Goal: Contribute content: Contribute content

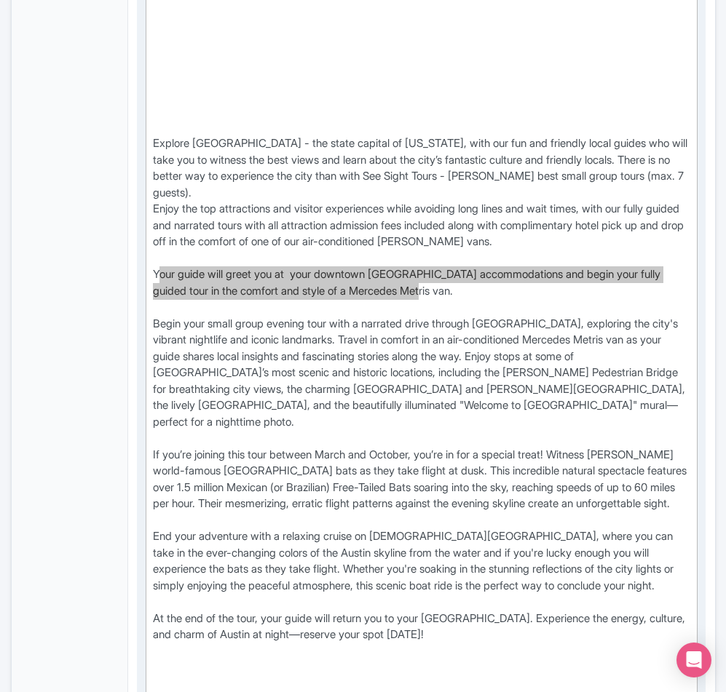
scroll to position [728, 0]
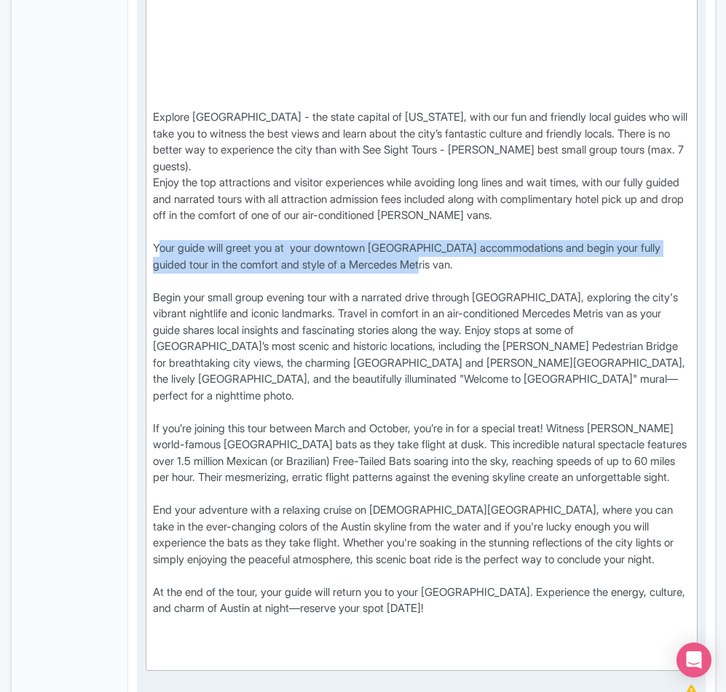
click at [429, 470] on div "Explore [PERSON_NAME] vibrant nightlife with See Sight Tours’ small-group tour …" at bounding box center [422, 216] width 538 height 901
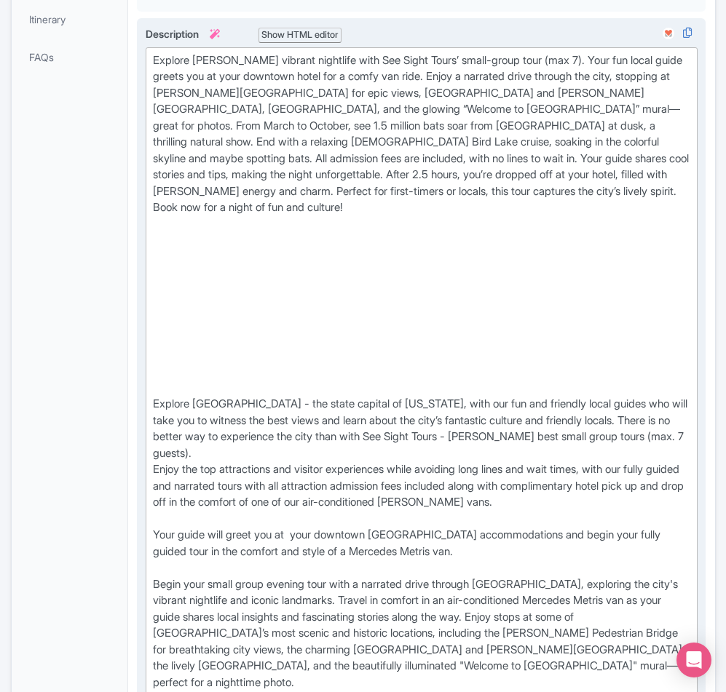
scroll to position [437, 0]
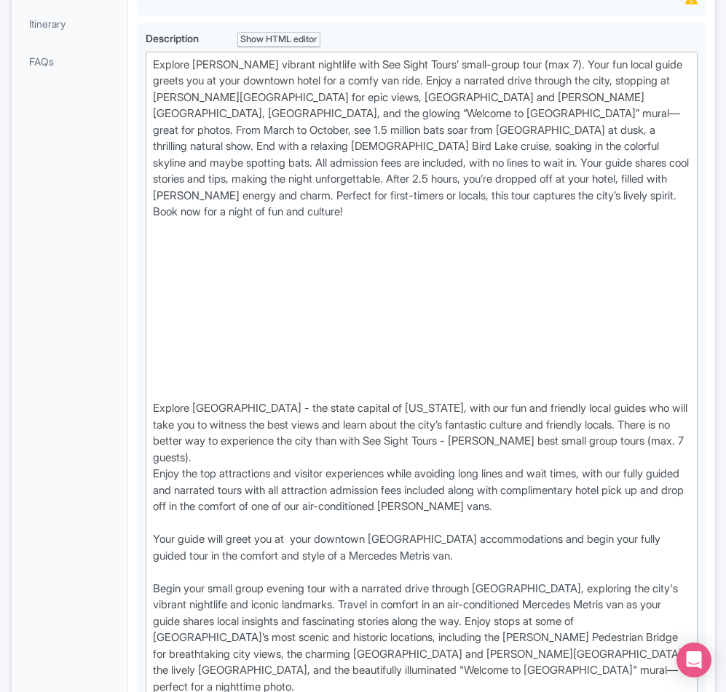
drag, startPoint x: 511, startPoint y: 505, endPoint x: 136, endPoint y: 116, distance: 540.6
paste trix-editor "Your friendly guide picks you up at your downtown hotel in a comfy Mercedes van…"
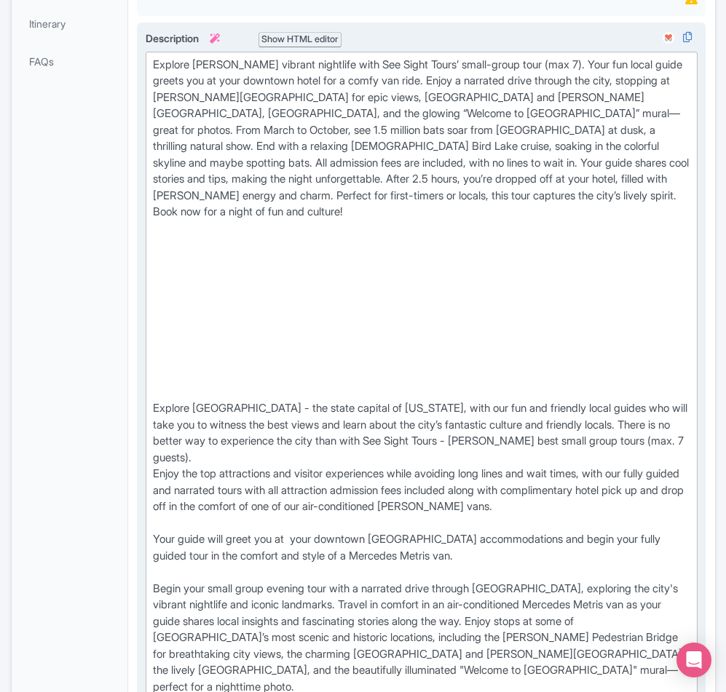
click at [416, 214] on div "Explore [PERSON_NAME] vibrant nightlife with See Sight Tours’ small-group tour …" at bounding box center [422, 507] width 538 height 901
click at [580, 215] on div "Explore [PERSON_NAME] vibrant nightlife with See Sight Tours’ small-group tour …" at bounding box center [422, 507] width 538 height 901
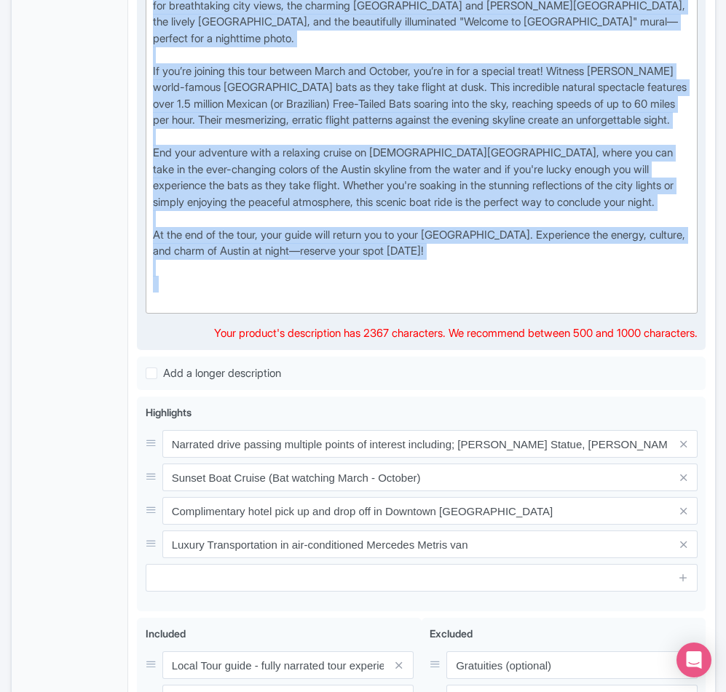
scroll to position [1092, 0]
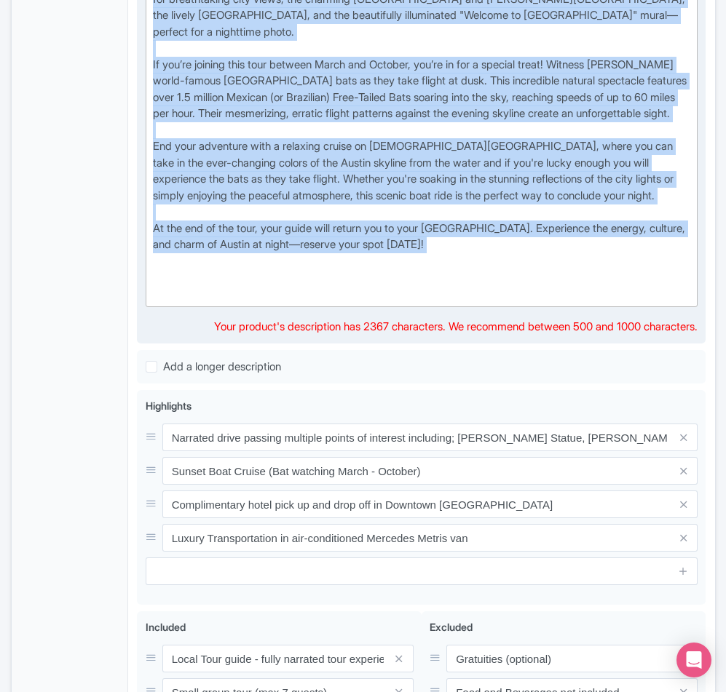
drag, startPoint x: 565, startPoint y: 119, endPoint x: 537, endPoint y: 303, distance: 185.5
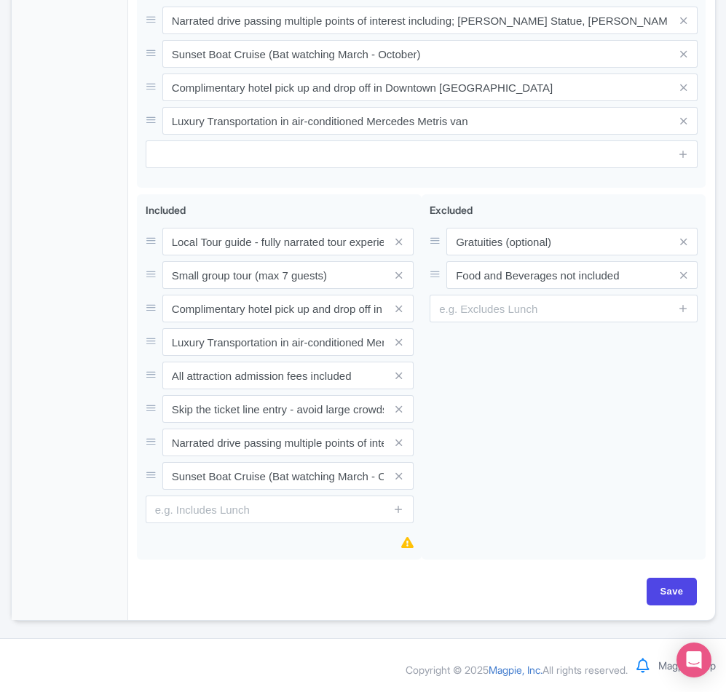
scroll to position [256, 0]
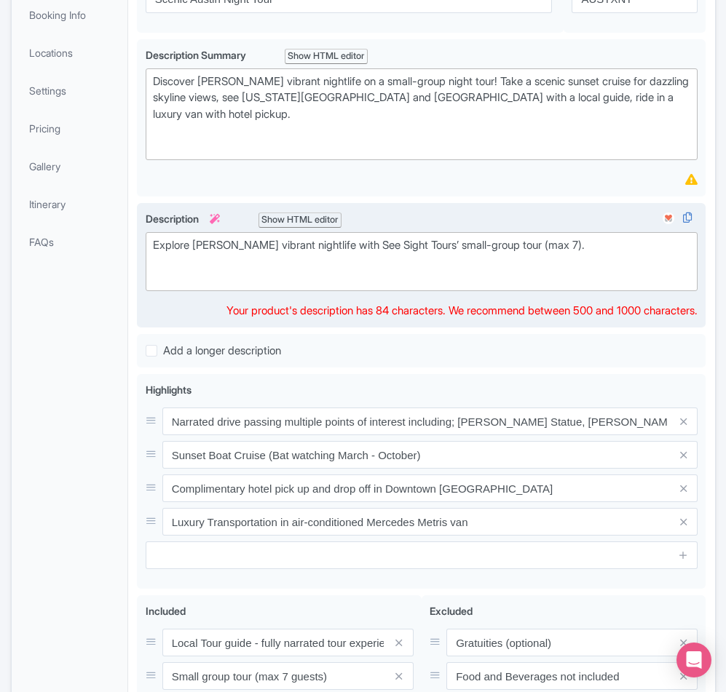
paste trix-editor "Your friendly guide picks you up at your downtown hotel in a comfy Mercedes van…"
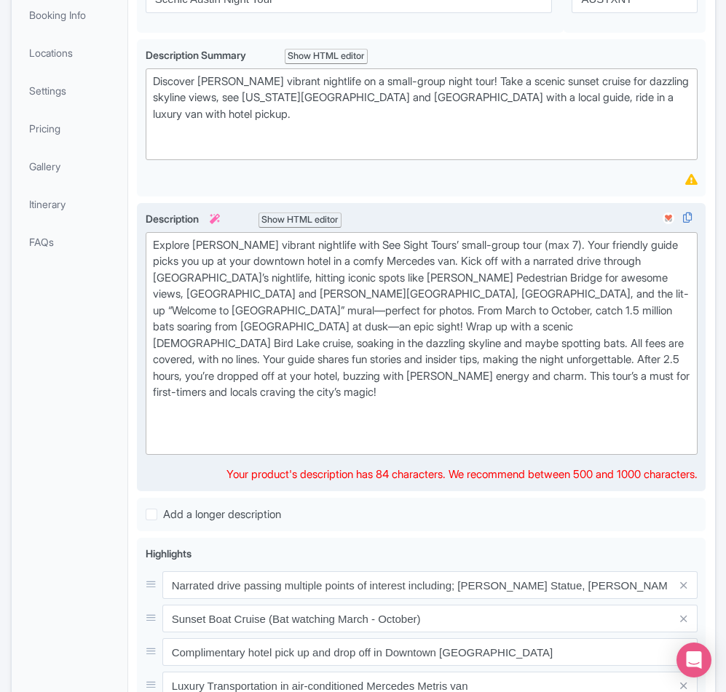
click at [313, 451] on div "Explore [PERSON_NAME] vibrant nightlife with See Sight Tours’ small-group tour …" at bounding box center [422, 343] width 538 height 213
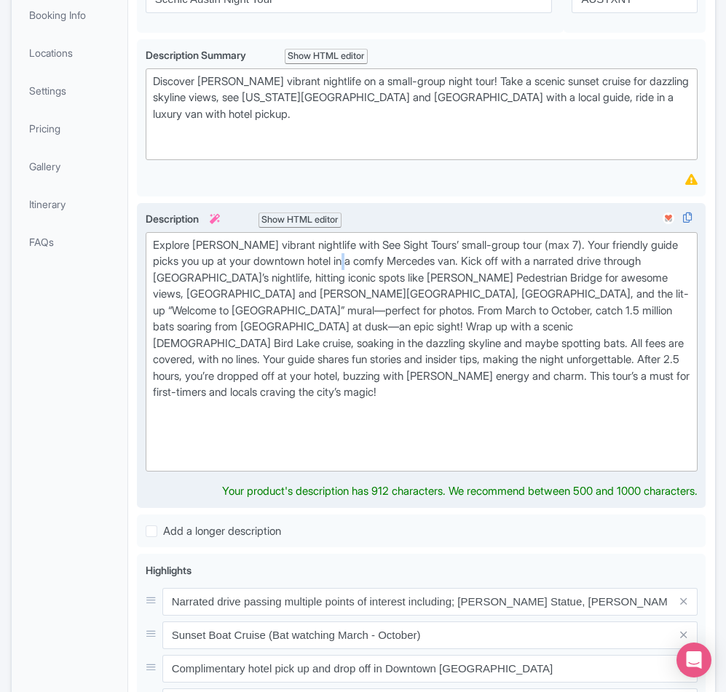
click at [384, 316] on div "Explore [PERSON_NAME] vibrant nightlife with See Sight Tours’ small-group tour …" at bounding box center [422, 351] width 538 height 229
click at [385, 316] on div "Explore [PERSON_NAME] vibrant nightlife with See Sight Tours’ small-group tour …" at bounding box center [422, 351] width 538 height 229
click at [375, 317] on div "Explore [PERSON_NAME] vibrant nightlife with See Sight Tours’ small-group tour …" at bounding box center [422, 351] width 538 height 229
click at [493, 313] on div "Explore [PERSON_NAME] vibrant nightlife with See Sight Tours’ small-group tour …" at bounding box center [422, 351] width 538 height 229
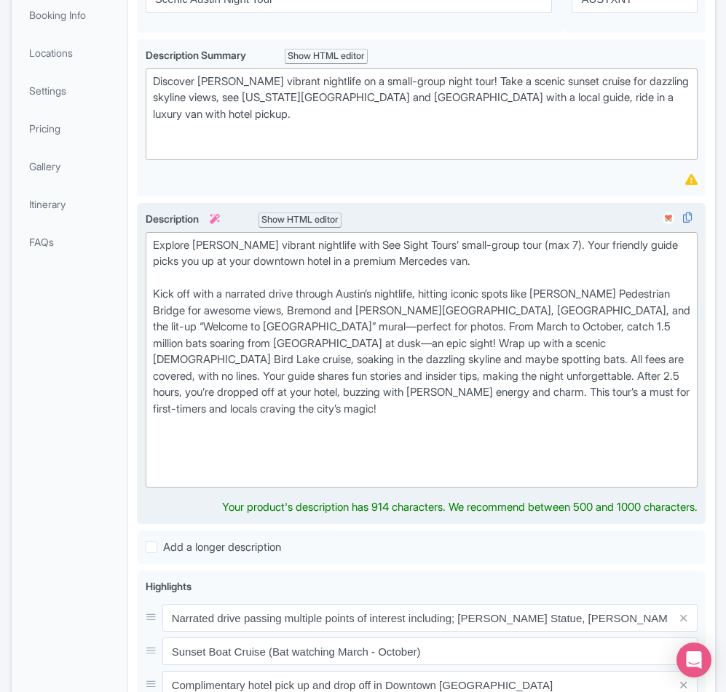
click at [400, 381] on div "Explore [PERSON_NAME] vibrant nightlife with See Sight Tours’ small-group tour …" at bounding box center [422, 360] width 538 height 246
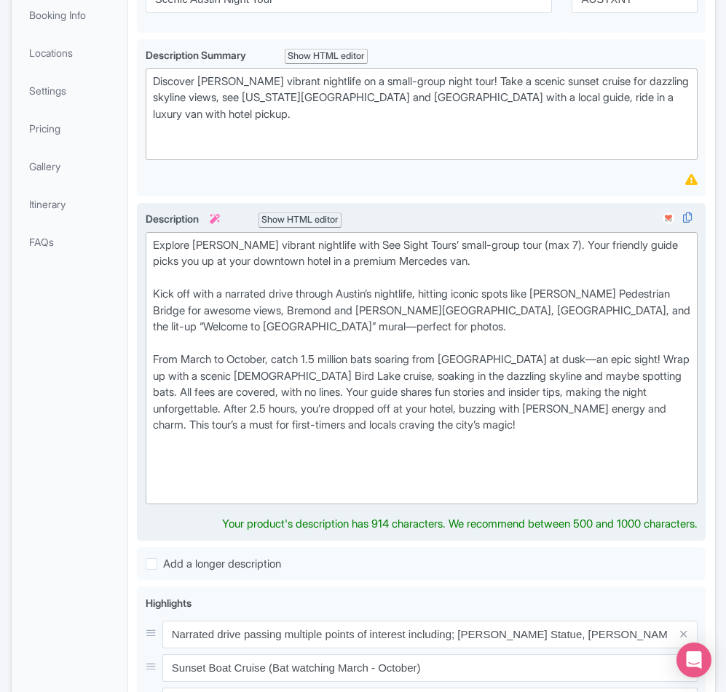
click at [306, 414] on div "Explore [PERSON_NAME] vibrant nightlife with See Sight Tours’ small-group tour …" at bounding box center [422, 368] width 538 height 262
click at [210, 429] on div "Explore [PERSON_NAME] vibrant nightlife with See Sight Tours’ small-group tour …" at bounding box center [422, 368] width 538 height 262
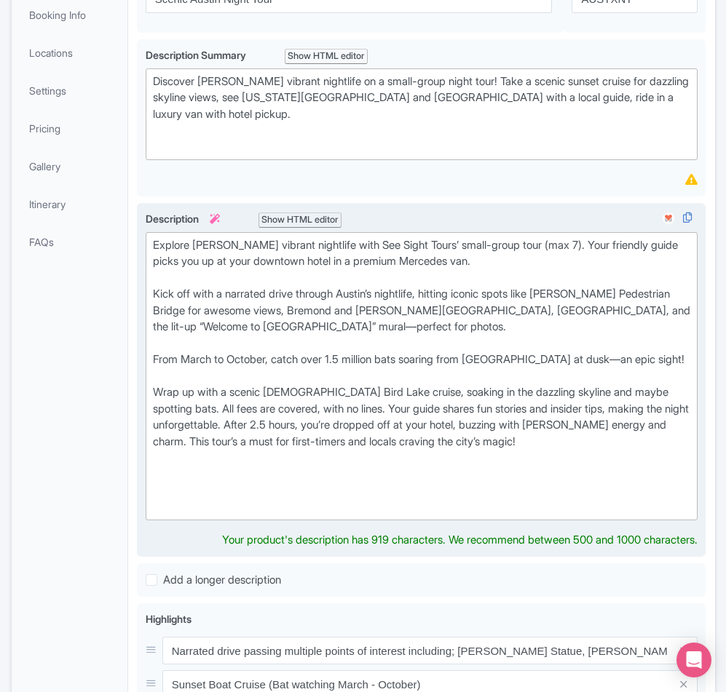
click at [156, 482] on div "Explore [PERSON_NAME] vibrant nightlife with See Sight Tours’ small-group tour …" at bounding box center [422, 376] width 538 height 279
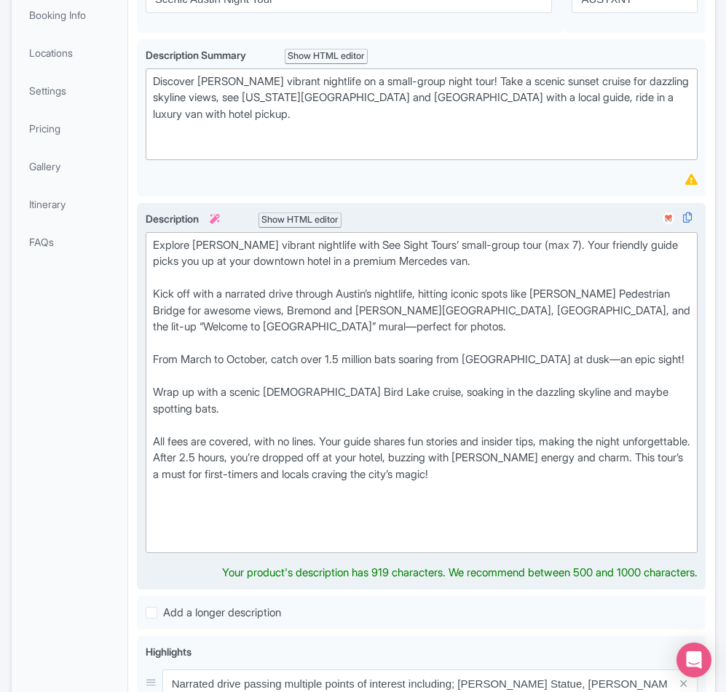
click at [230, 510] on div "Explore [PERSON_NAME] vibrant nightlife with See Sight Tours’ small-group tour …" at bounding box center [422, 393] width 538 height 312
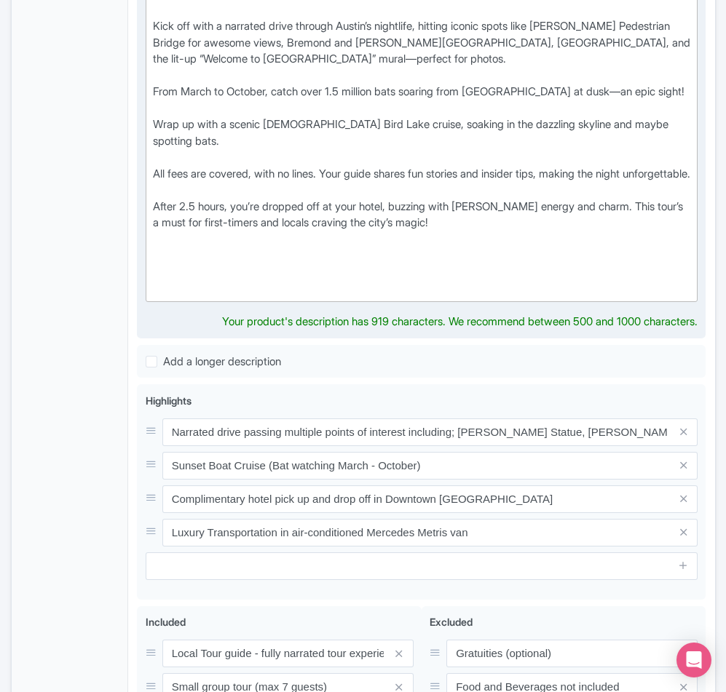
scroll to position [402, 0]
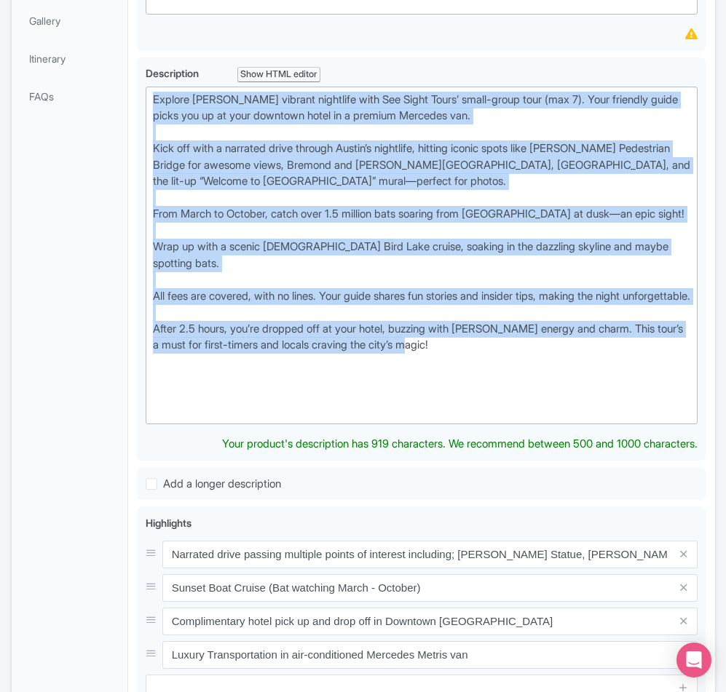
drag, startPoint x: 327, startPoint y: 392, endPoint x: 133, endPoint y: 159, distance: 302.9
click at [133, 159] on div "Scenic Austin Night Tour Name * i Scenic Austin Night Tour Your product's name …" at bounding box center [421, 478] width 586 height 1351
paste trix-editor "<div>Explore [GEOGRAPHIC_DATA], the vibrant capital of [US_STATE], on See Sight…"
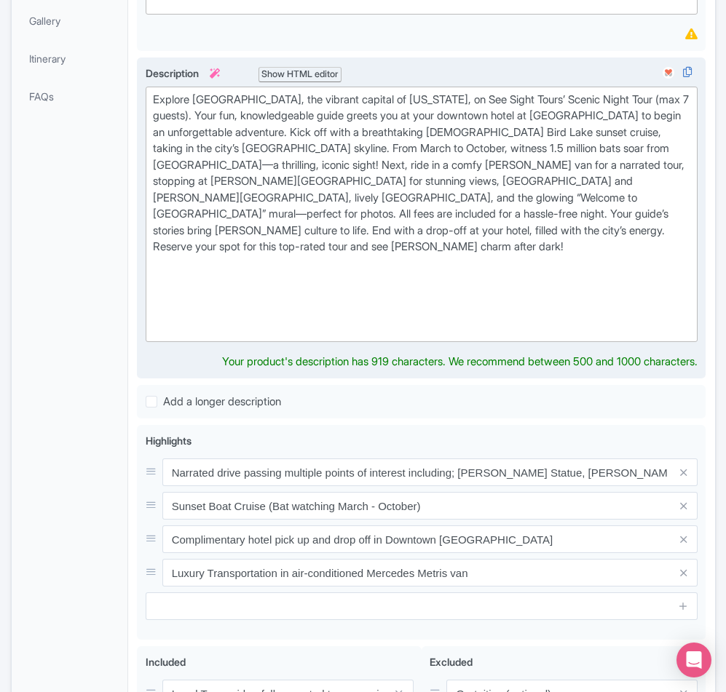
click at [493, 313] on div "Explore [GEOGRAPHIC_DATA], the vibrant capital of [US_STATE], on See Sight Tour…" at bounding box center [422, 215] width 538 height 246
click at [682, 302] on div "Explore [GEOGRAPHIC_DATA], the vibrant capital of [US_STATE], on See Sight Tour…" at bounding box center [422, 215] width 538 height 246
click at [645, 294] on div "Explore [GEOGRAPHIC_DATA], the vibrant capital of [US_STATE], on See Sight Tour…" at bounding box center [422, 215] width 538 height 246
click at [659, 153] on div "Explore [GEOGRAPHIC_DATA], the vibrant capital of [US_STATE], on See Sight Tour…" at bounding box center [422, 215] width 538 height 246
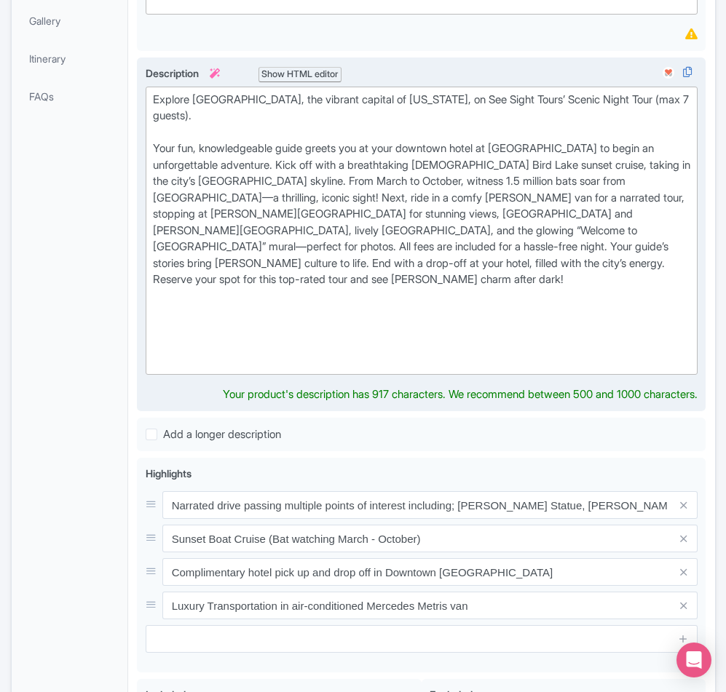
click at [211, 202] on div "Explore [GEOGRAPHIC_DATA], the vibrant capital of [US_STATE], on See Sight Tour…" at bounding box center [422, 231] width 538 height 279
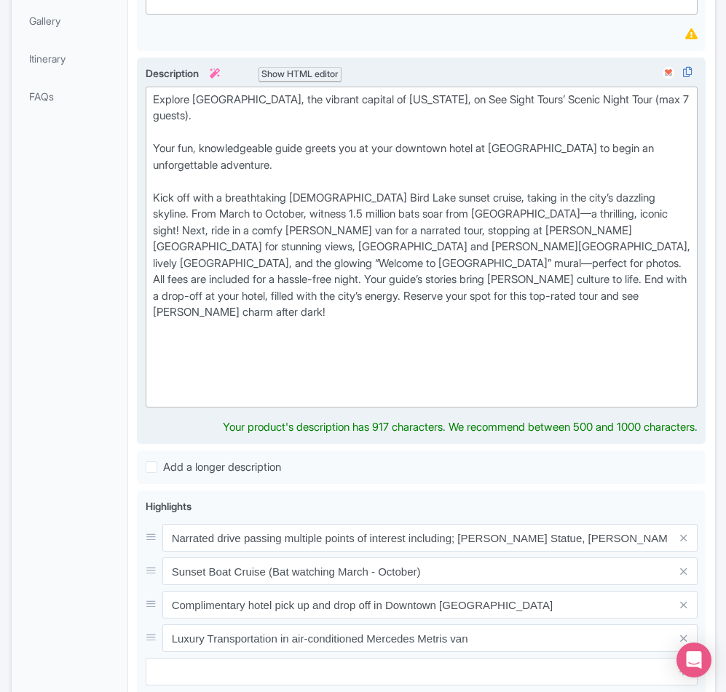
click at [154, 273] on div "Explore [GEOGRAPHIC_DATA], the vibrant capital of [US_STATE], on See Sight Tour…" at bounding box center [422, 248] width 538 height 312
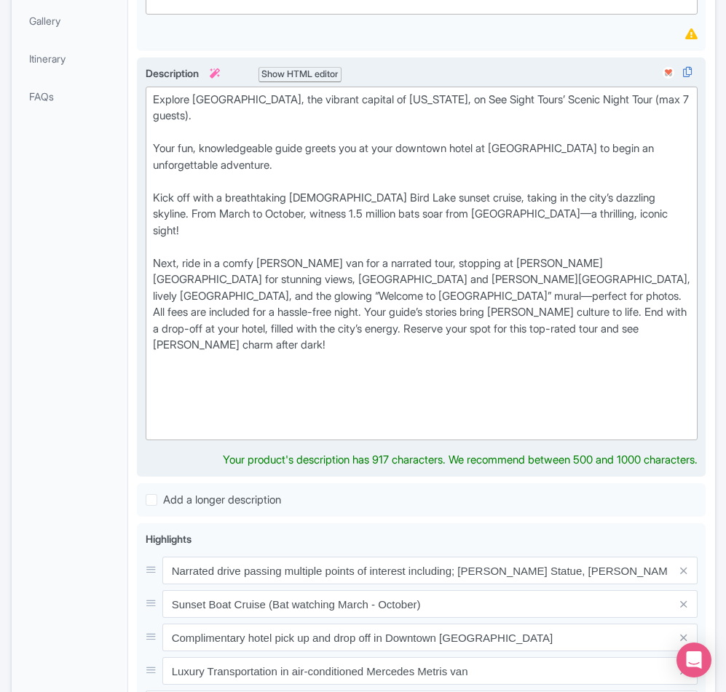
click at [243, 288] on div "Explore [GEOGRAPHIC_DATA], the vibrant capital of [US_STATE], on See Sight Tour…" at bounding box center [422, 264] width 538 height 344
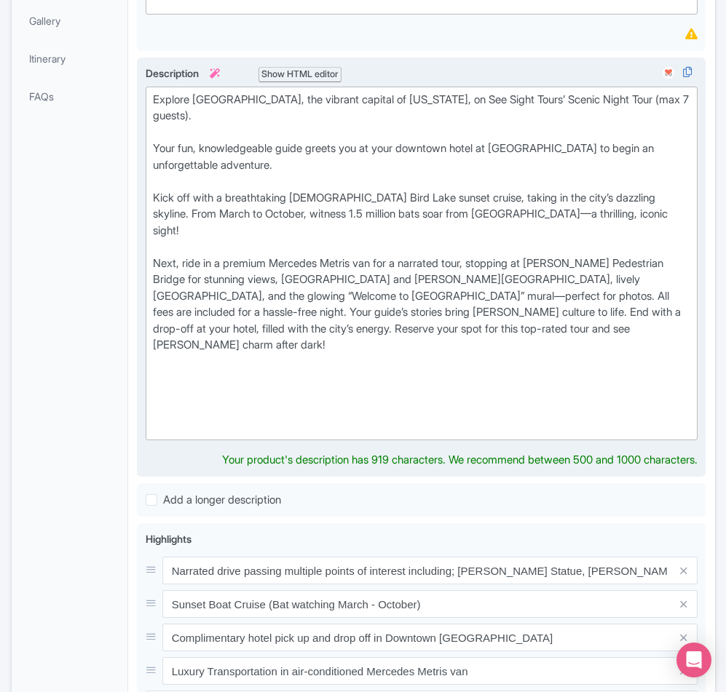
click at [446, 317] on div "Explore [GEOGRAPHIC_DATA], the vibrant capital of [US_STATE], on See Sight Tour…" at bounding box center [422, 264] width 538 height 344
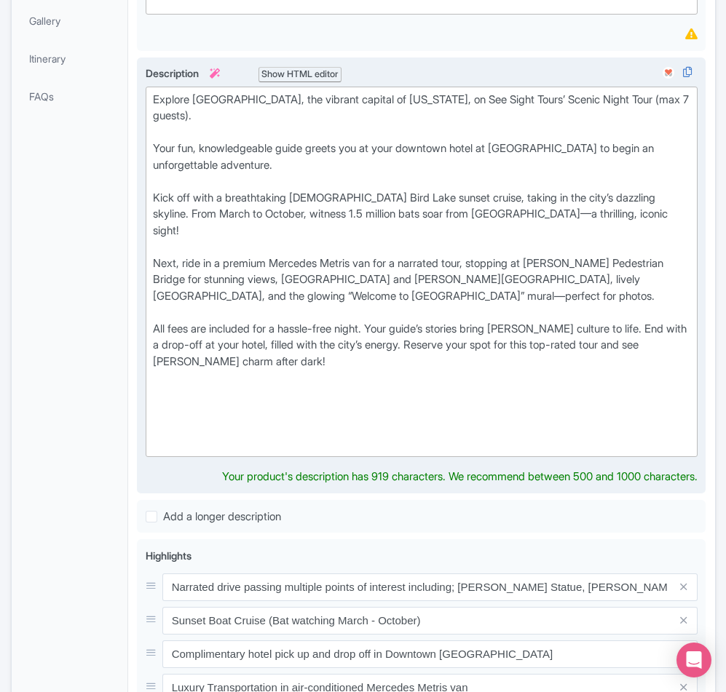
click at [413, 367] on div "Explore [GEOGRAPHIC_DATA], the vibrant capital of [US_STATE], on See Sight Tour…" at bounding box center [422, 272] width 538 height 360
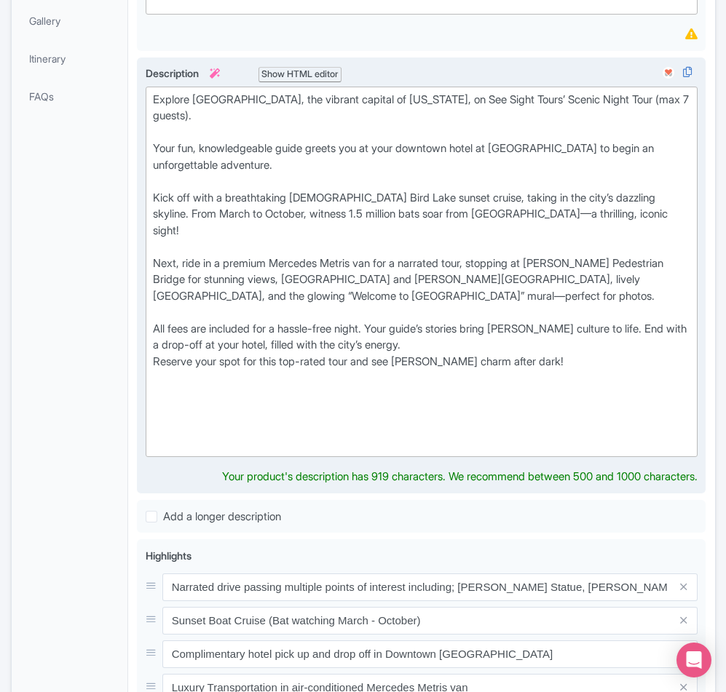
type trix-editor "<div>Explore [GEOGRAPHIC_DATA], the vibrant capital of [US_STATE], on See Sight…"
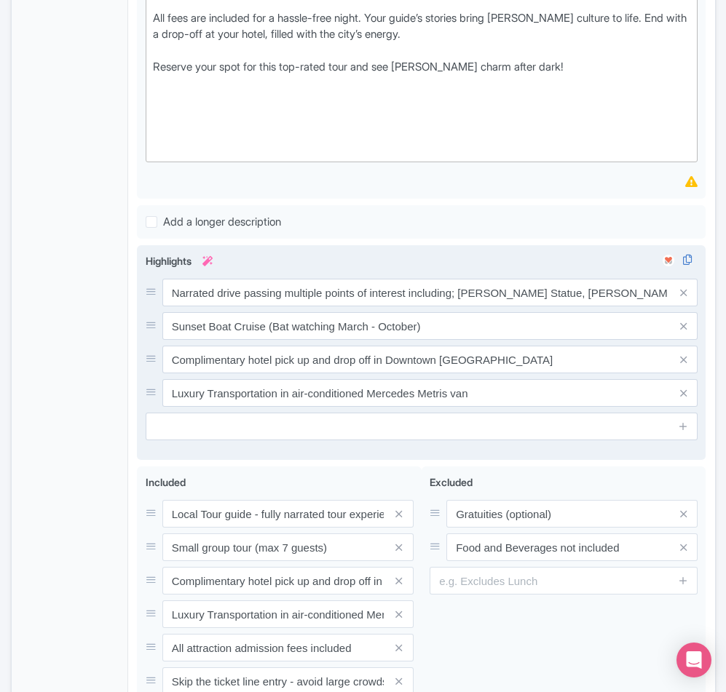
scroll to position [839, 0]
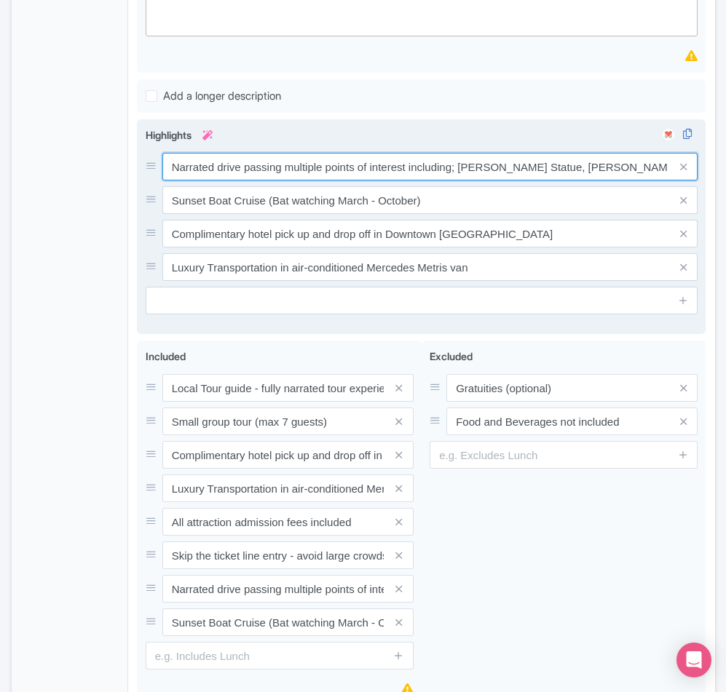
click at [357, 181] on input "Narrated drive passing multiple points of interest including; [PERSON_NAME] Sta…" at bounding box center [430, 167] width 536 height 28
click at [405, 181] on input "Narrated drive passing multiple points of interest including; [PERSON_NAME] Sta…" at bounding box center [430, 167] width 536 height 28
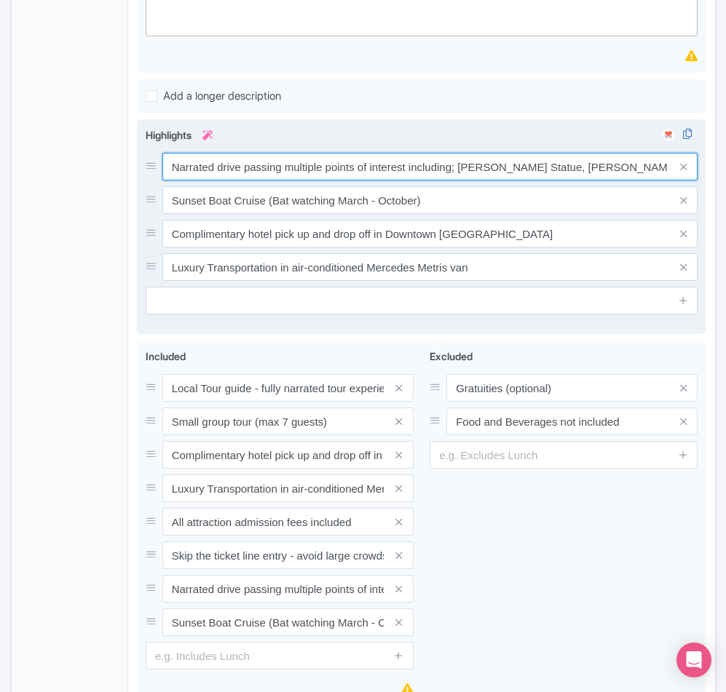
click at [405, 181] on input "Narrated drive passing multiple points of interest including; [PERSON_NAME] Sta…" at bounding box center [430, 167] width 536 height 28
click at [406, 181] on input "Narrated drive passing multiple points of interest including; [PERSON_NAME] Sta…" at bounding box center [430, 167] width 536 height 28
paste input "by [PERSON_NAME] Statue, [PERSON_NAME][GEOGRAPHIC_DATA], more."
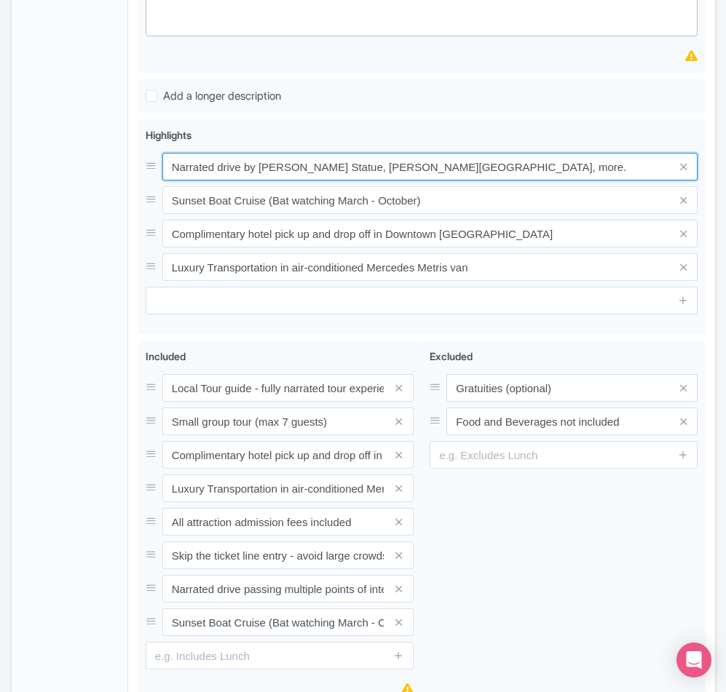
drag, startPoint x: 477, startPoint y: 191, endPoint x: 132, endPoint y: 180, distance: 344.5
click at [132, 180] on div "Scenic Austin Night Tour Name * i Scenic Austin Night Tour Your product's name …" at bounding box center [421, 67] width 586 height 1401
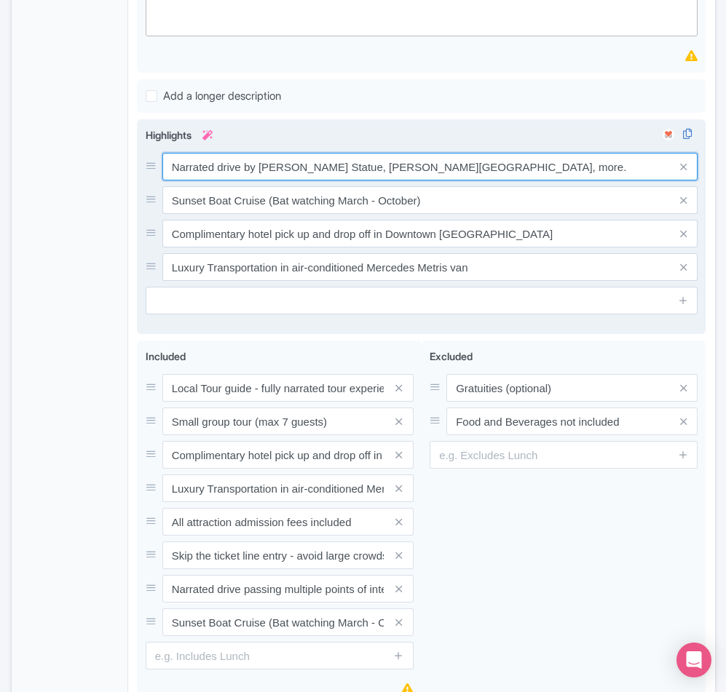
click at [398, 181] on input "Narrated drive by [PERSON_NAME] Statue, [PERSON_NAME][GEOGRAPHIC_DATA], more." at bounding box center [430, 167] width 536 height 28
drag, startPoint x: 468, startPoint y: 191, endPoint x: 430, endPoint y: 192, distance: 37.9
click at [430, 181] on input "Narrated drive by [PERSON_NAME] Statue, [PERSON_NAME][GEOGRAPHIC_DATA], more." at bounding box center [430, 167] width 536 height 28
click at [360, 181] on input "Narrated drive by [PERSON_NAME] Statue, [PERSON_NAME][GEOGRAPHIC_DATA]" at bounding box center [430, 167] width 536 height 28
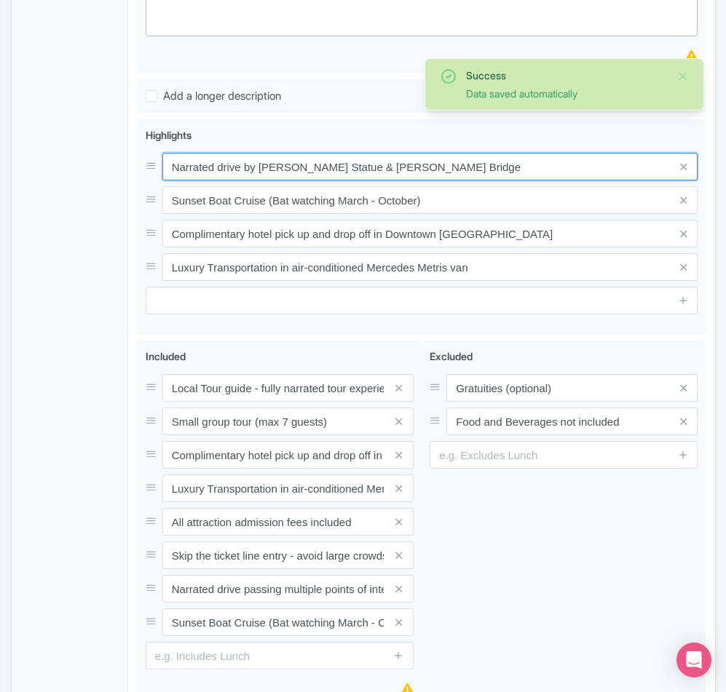
type input "Narrated drive by [PERSON_NAME] Statue & [PERSON_NAME] Bridge"
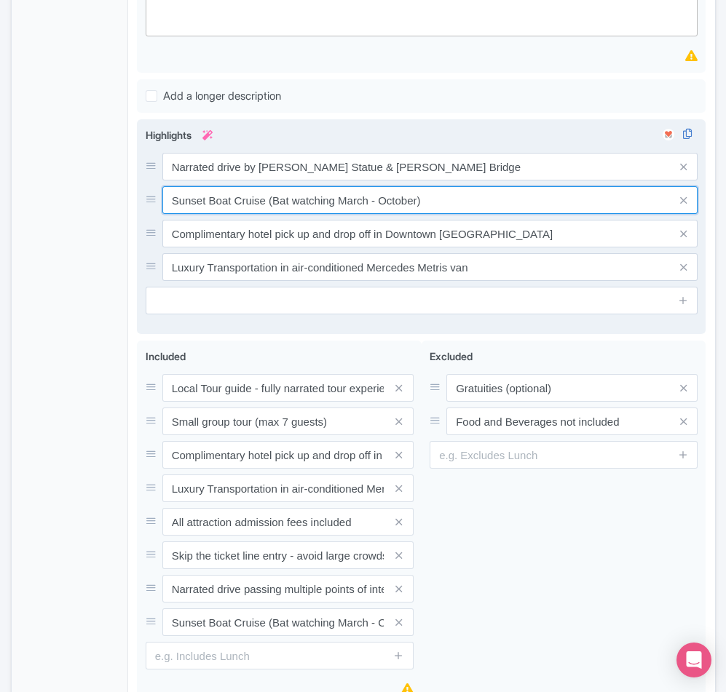
drag, startPoint x: 440, startPoint y: 226, endPoint x: 165, endPoint y: 224, distance: 275.2
click at [165, 181] on input "Sunset Boat Cruise (Bat watching March - October)" at bounding box center [430, 167] width 536 height 28
click at [377, 181] on input "Sunset Boat Cruise (Bat watching March - October)" at bounding box center [430, 167] width 536 height 28
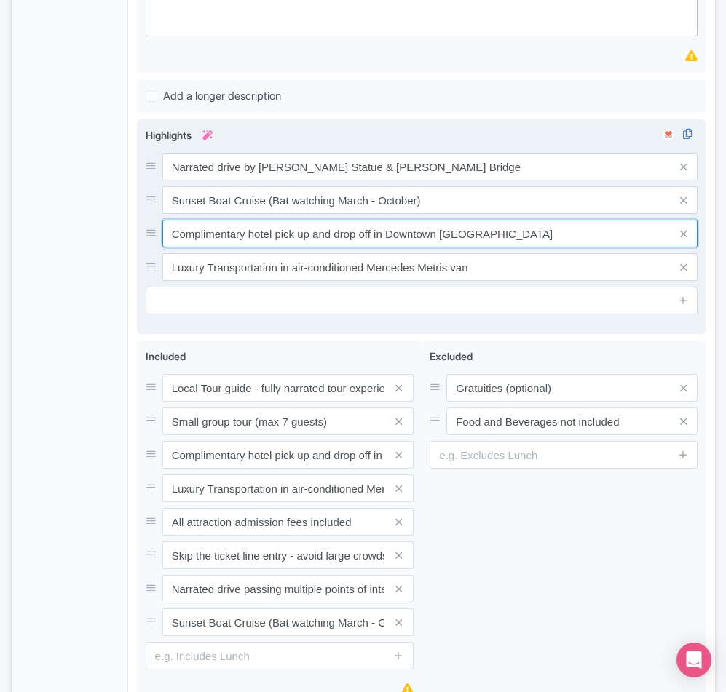
drag, startPoint x: 468, startPoint y: 258, endPoint x: 171, endPoint y: 258, distance: 297.0
click at [171, 181] on input "Complimentary hotel pick up and drop off in Downtown [GEOGRAPHIC_DATA]" at bounding box center [430, 167] width 536 height 28
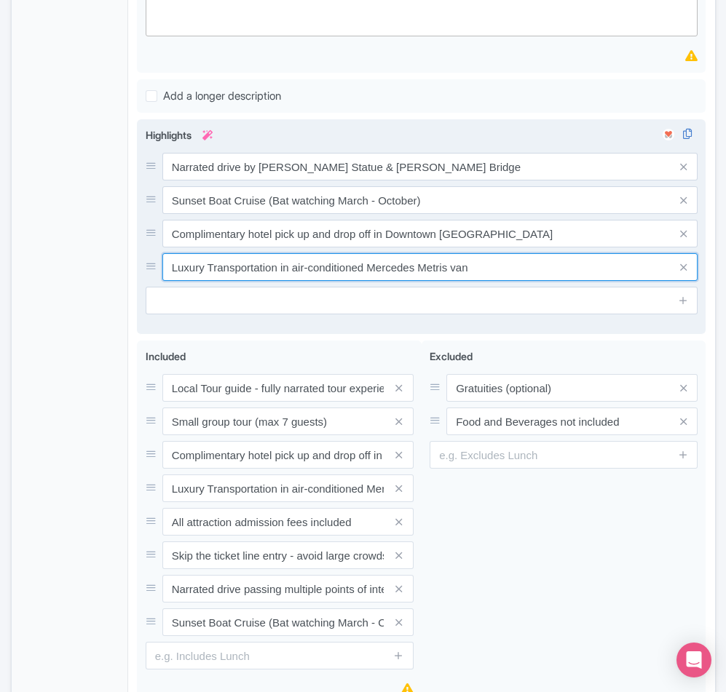
drag, startPoint x: 472, startPoint y: 296, endPoint x: 170, endPoint y: 293, distance: 302.1
click at [170, 181] on input "Luxury Transportation in air-conditioned Mercedes Metris van" at bounding box center [430, 167] width 536 height 28
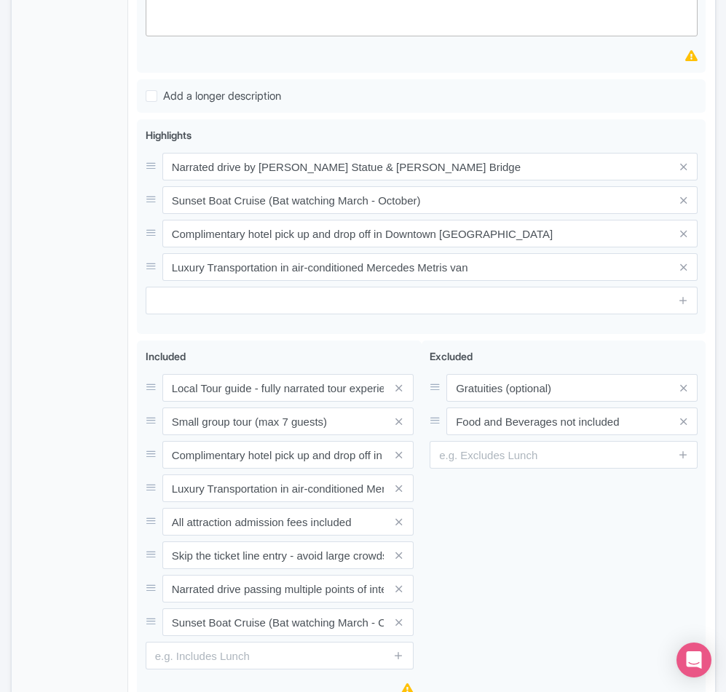
drag, startPoint x: 79, startPoint y: 247, endPoint x: 98, endPoint y: 256, distance: 20.5
click at [79, 247] on div "General Booking Info Locations Settings Pricing Gallery Itinerary FAQs" at bounding box center [70, 71] width 117 height 1392
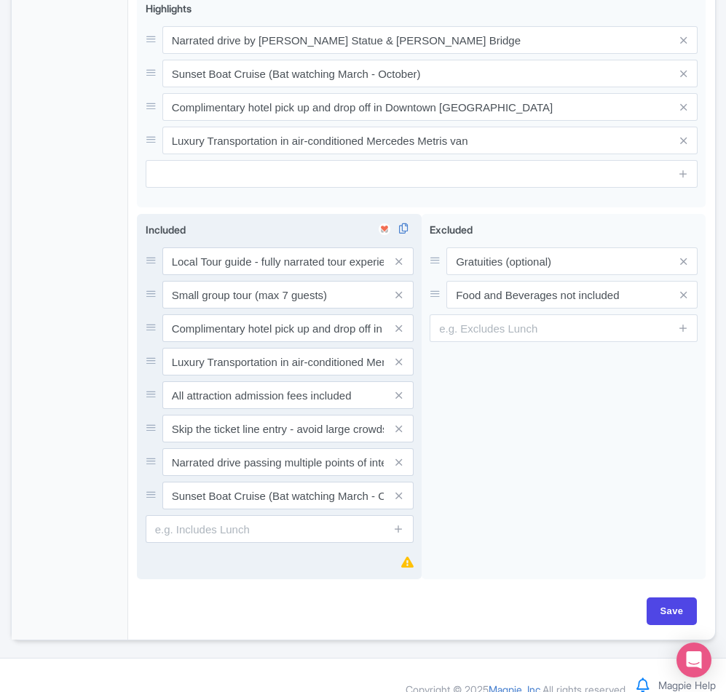
scroll to position [984, 0]
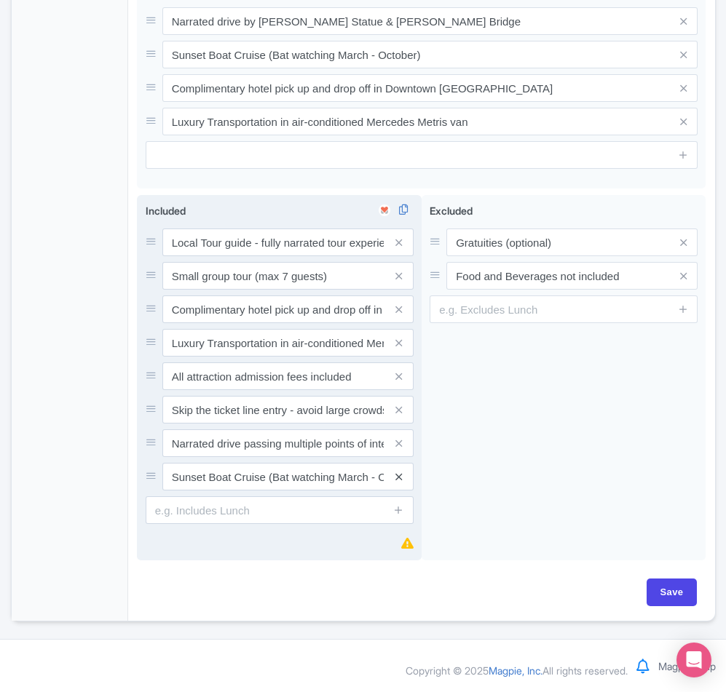
click at [397, 483] on icon at bounding box center [398, 477] width 7 height 11
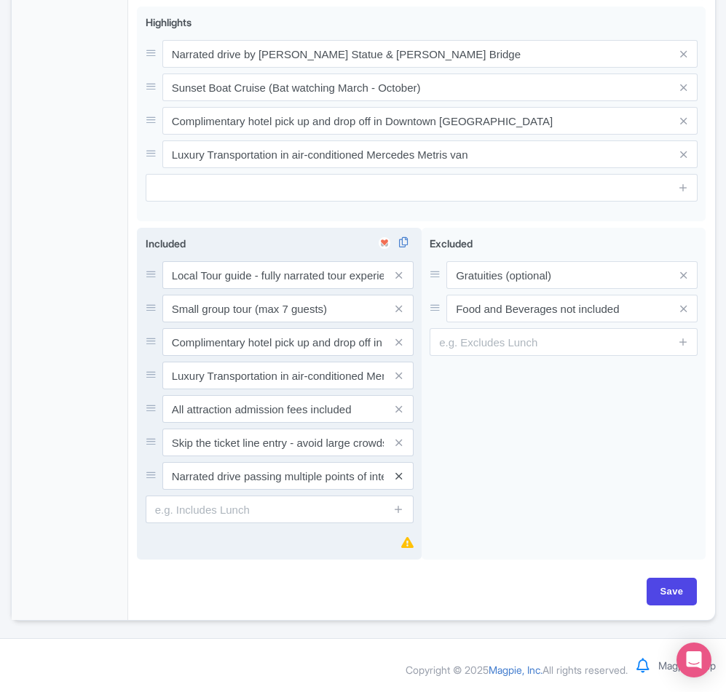
click at [400, 478] on icon at bounding box center [398, 476] width 7 height 11
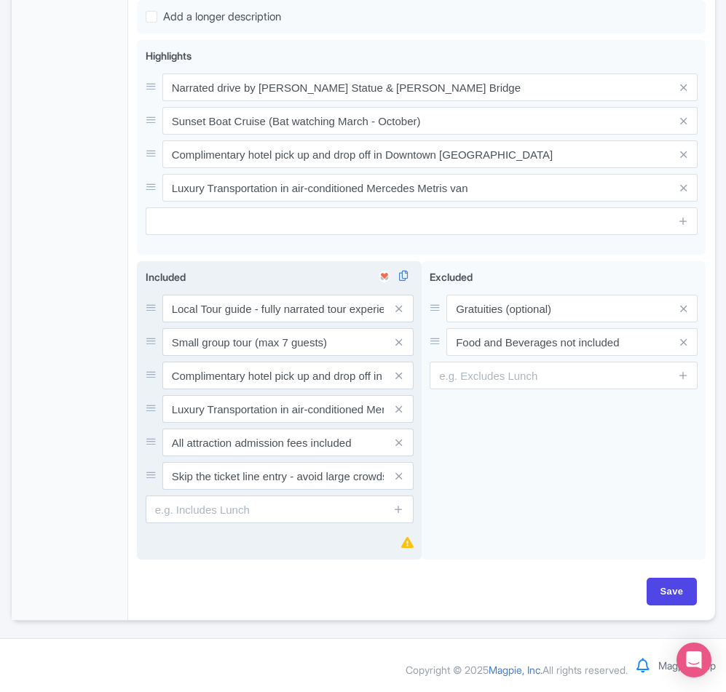
scroll to position [941, 0]
click at [400, 306] on icon at bounding box center [398, 309] width 7 height 11
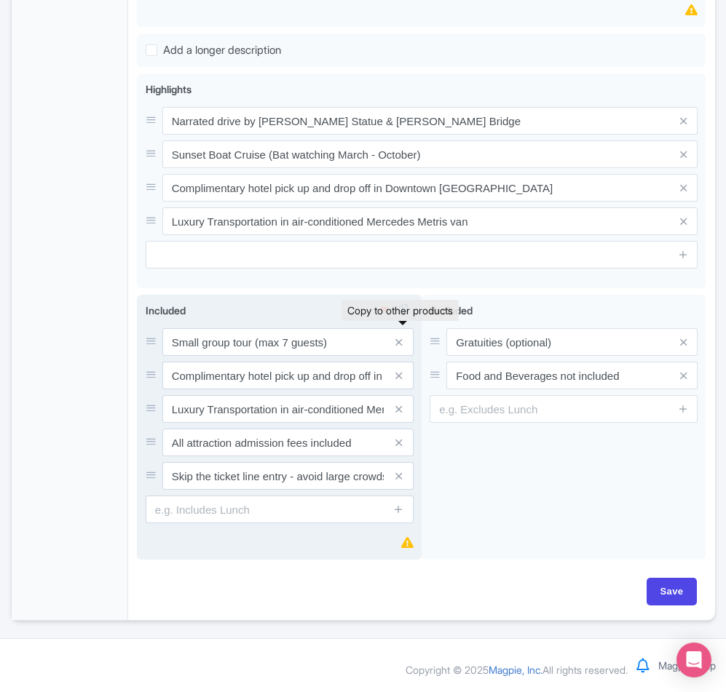
scroll to position [907, 0]
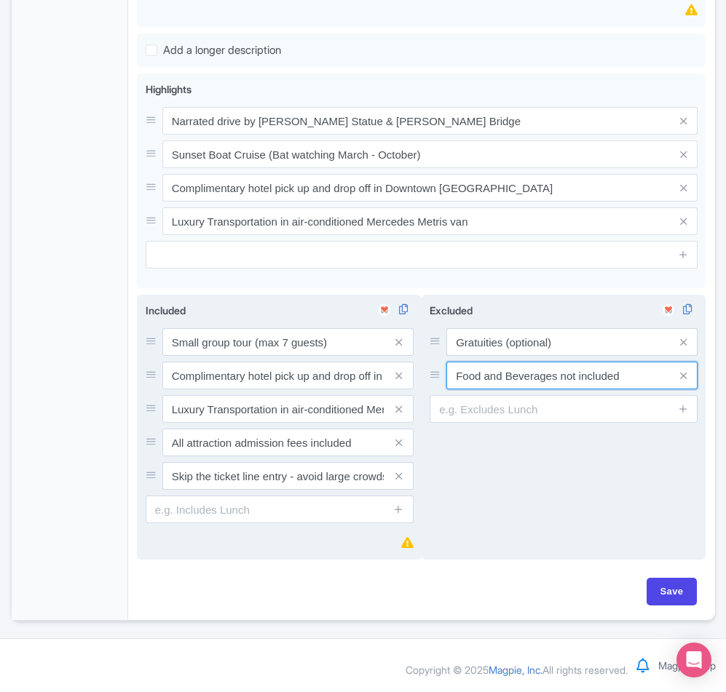
drag, startPoint x: 637, startPoint y: 377, endPoint x: 559, endPoint y: 378, distance: 77.9
click at [559, 356] on input "Food and Beverages not included" at bounding box center [571, 342] width 251 height 28
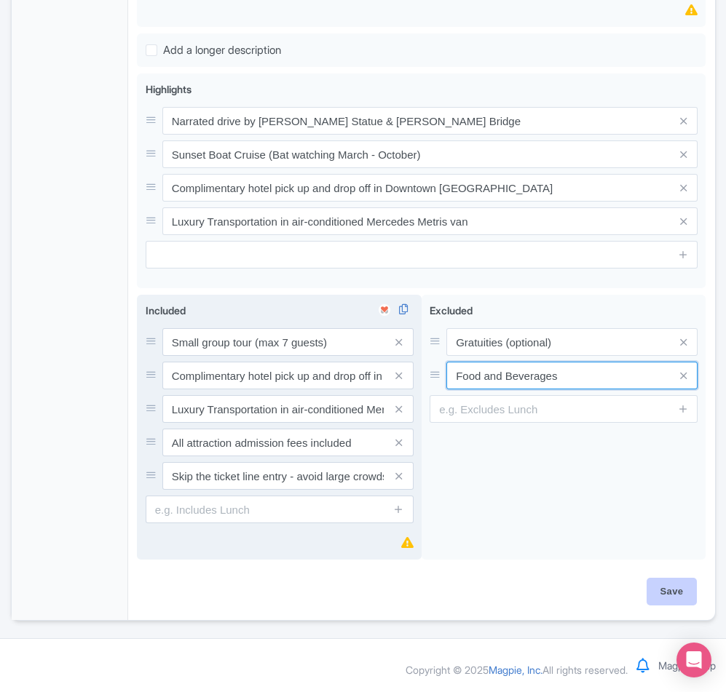
type input "Food and Beverages"
click at [668, 599] on input "Save" at bounding box center [671, 592] width 51 height 28
type input "Saving..."
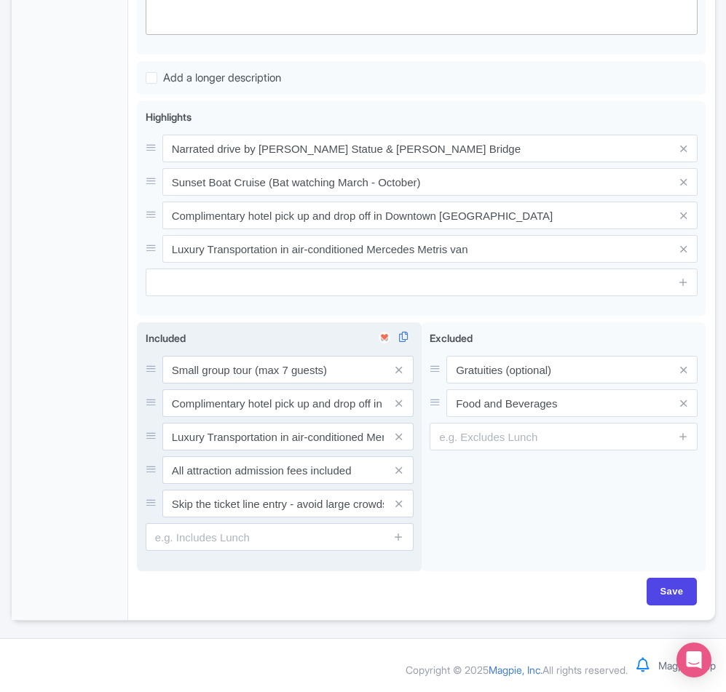
scroll to position [847, 0]
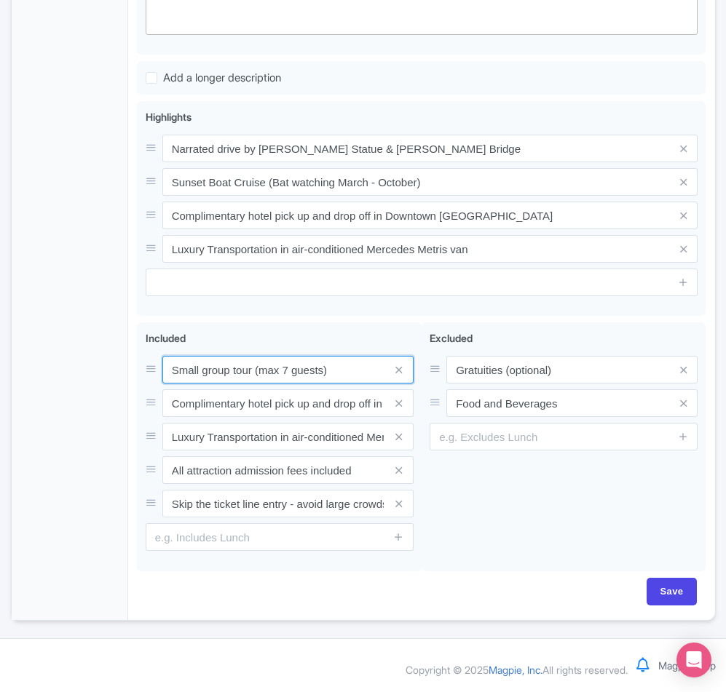
drag, startPoint x: 276, startPoint y: 371, endPoint x: 28, endPoint y: 395, distance: 249.5
click at [276, 371] on div "Included i Small group tour (max 7 guests) Complimentary hotel pick up and drop…" at bounding box center [280, 441] width 268 height 221
